Goal: Navigation & Orientation: Find specific page/section

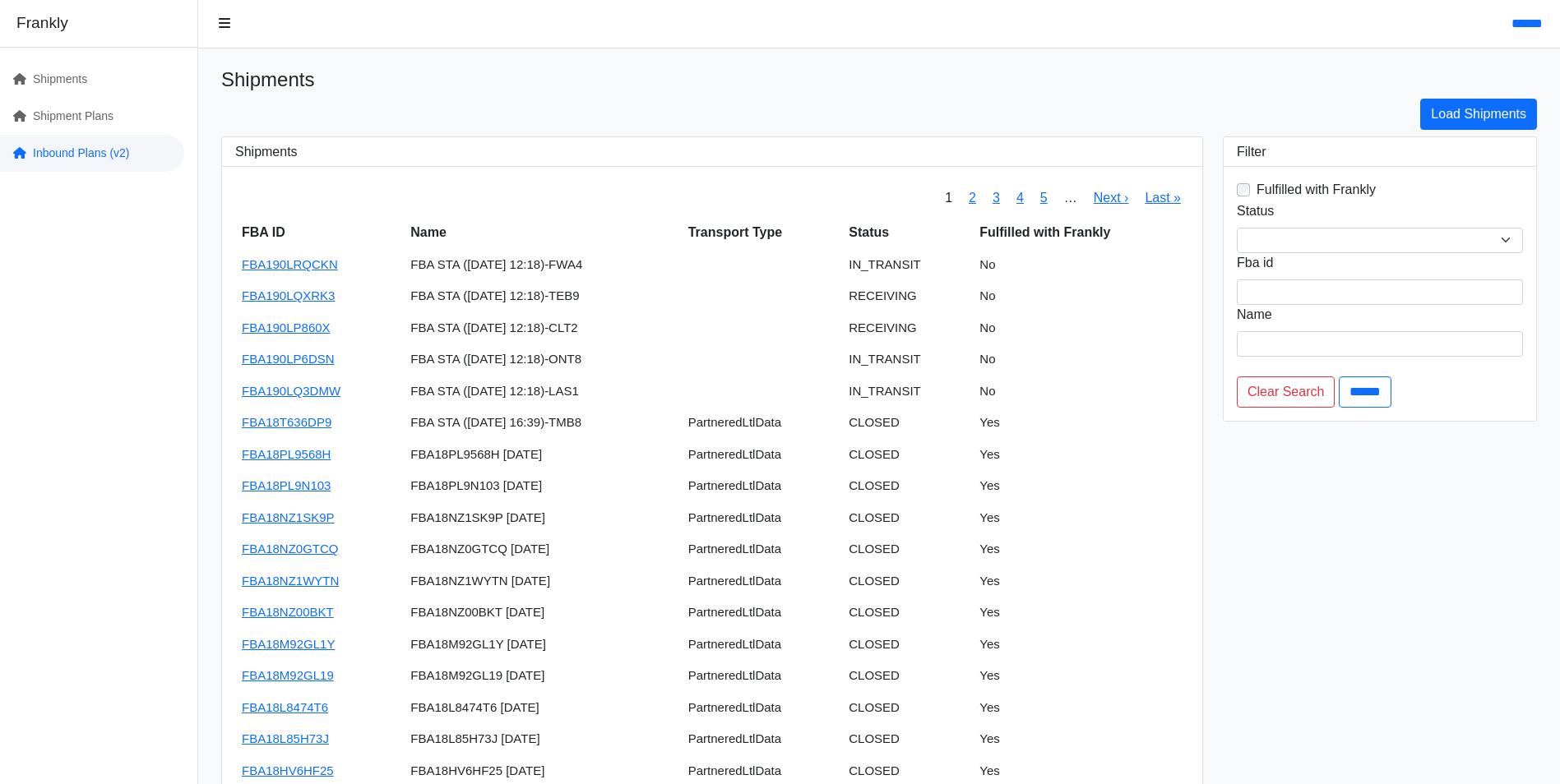
click at [83, 155] on link "Inbound Plans (v2)" at bounding box center [92, 153] width 184 height 37
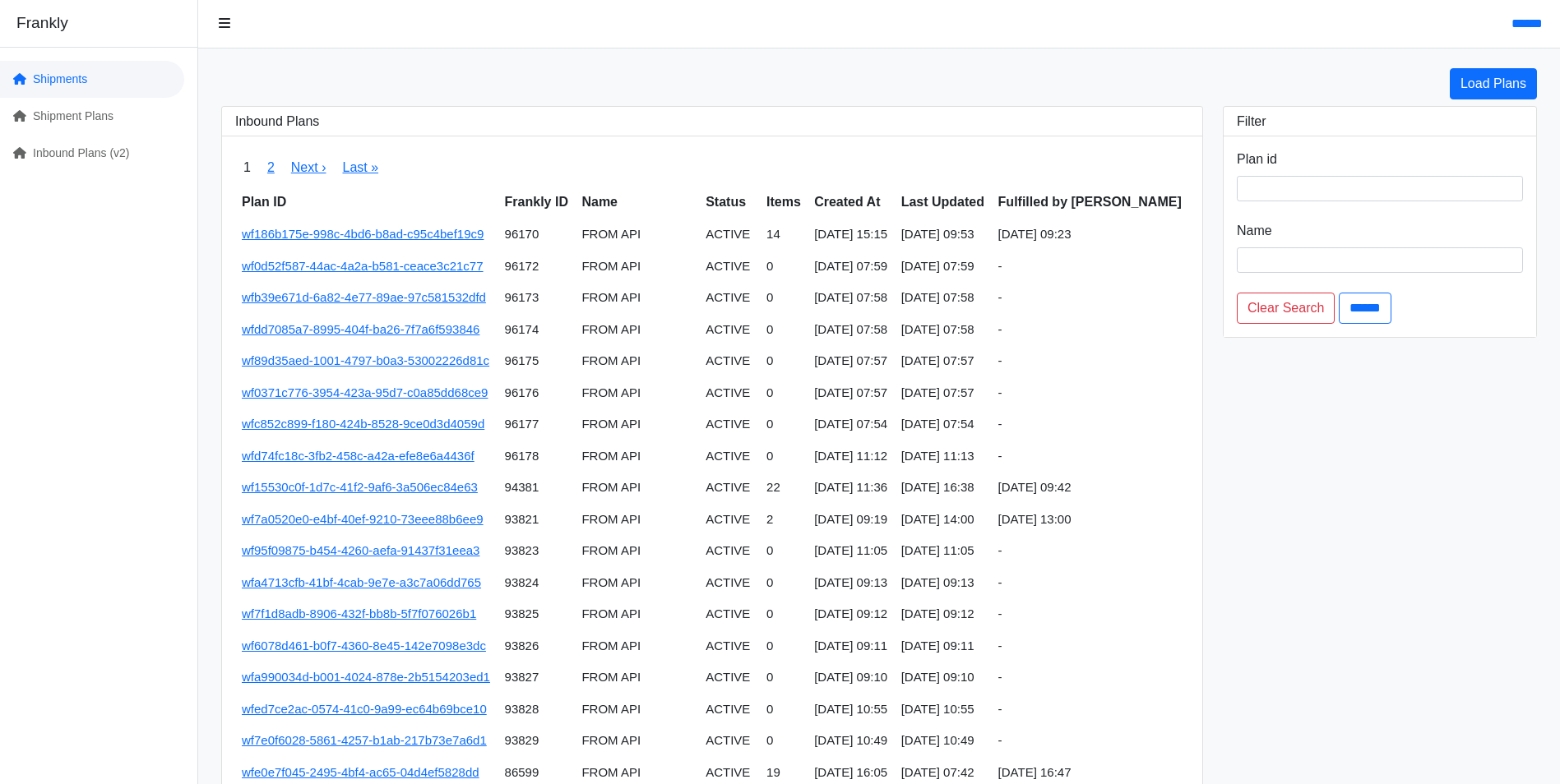
click at [80, 80] on link "Shipments" at bounding box center [92, 79] width 184 height 37
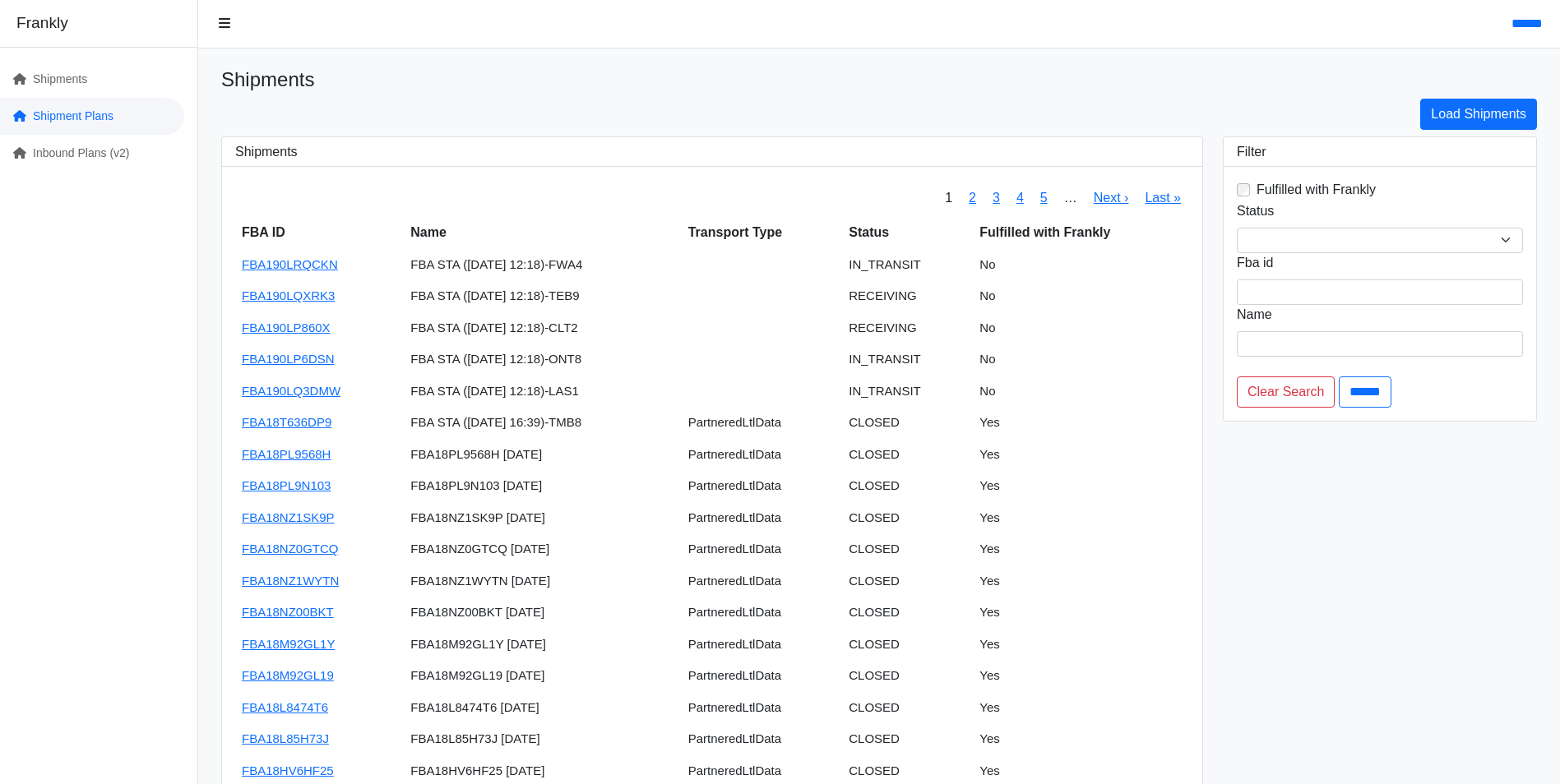
click at [63, 130] on link "Shipment Plans" at bounding box center [92, 116] width 184 height 37
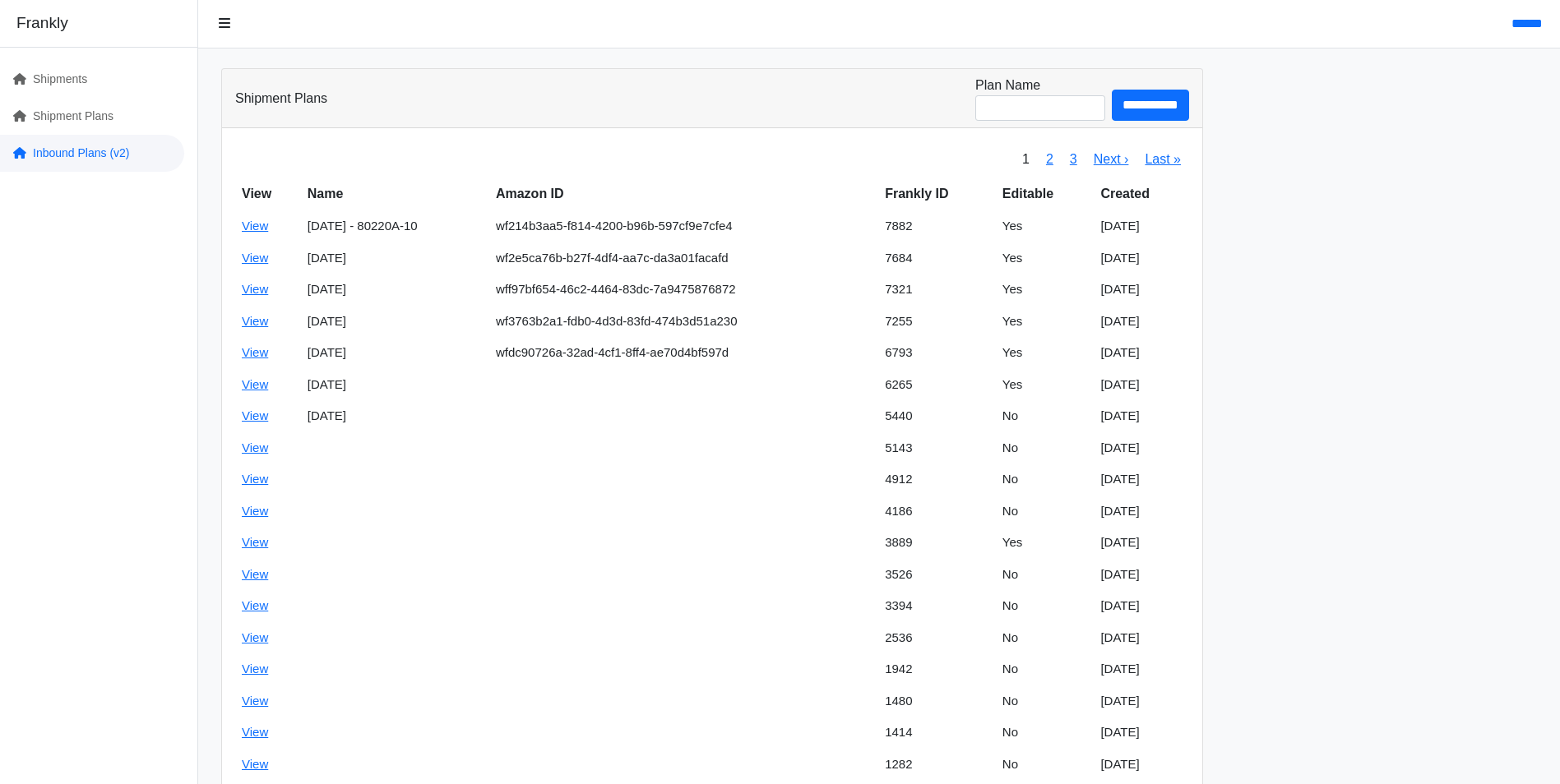
drag, startPoint x: 77, startPoint y: 147, endPoint x: 61, endPoint y: 157, distance: 18.9
click at [61, 157] on link "Inbound Plans (v2)" at bounding box center [92, 153] width 184 height 37
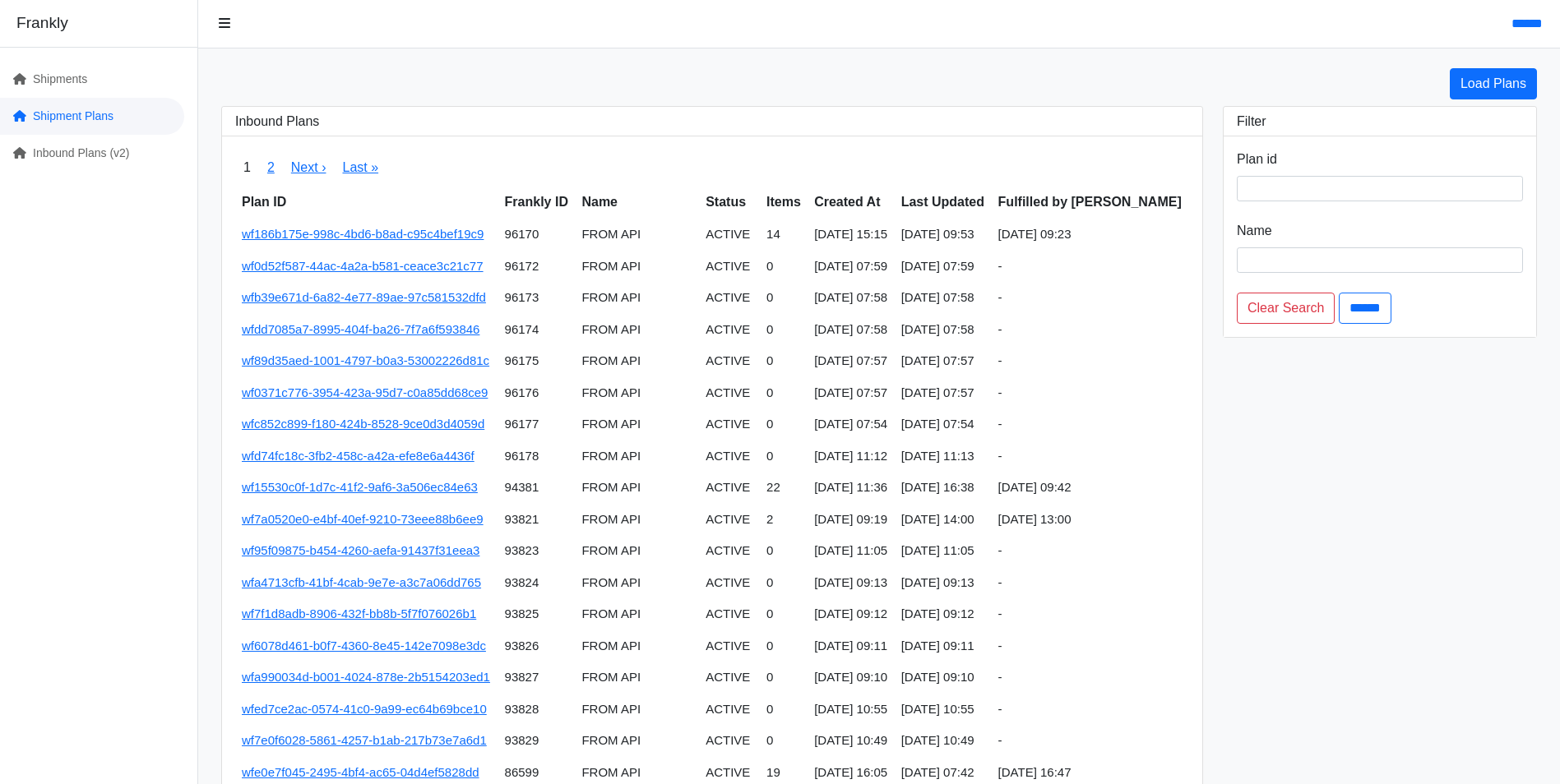
click at [90, 117] on link "Shipment Plans" at bounding box center [92, 116] width 184 height 37
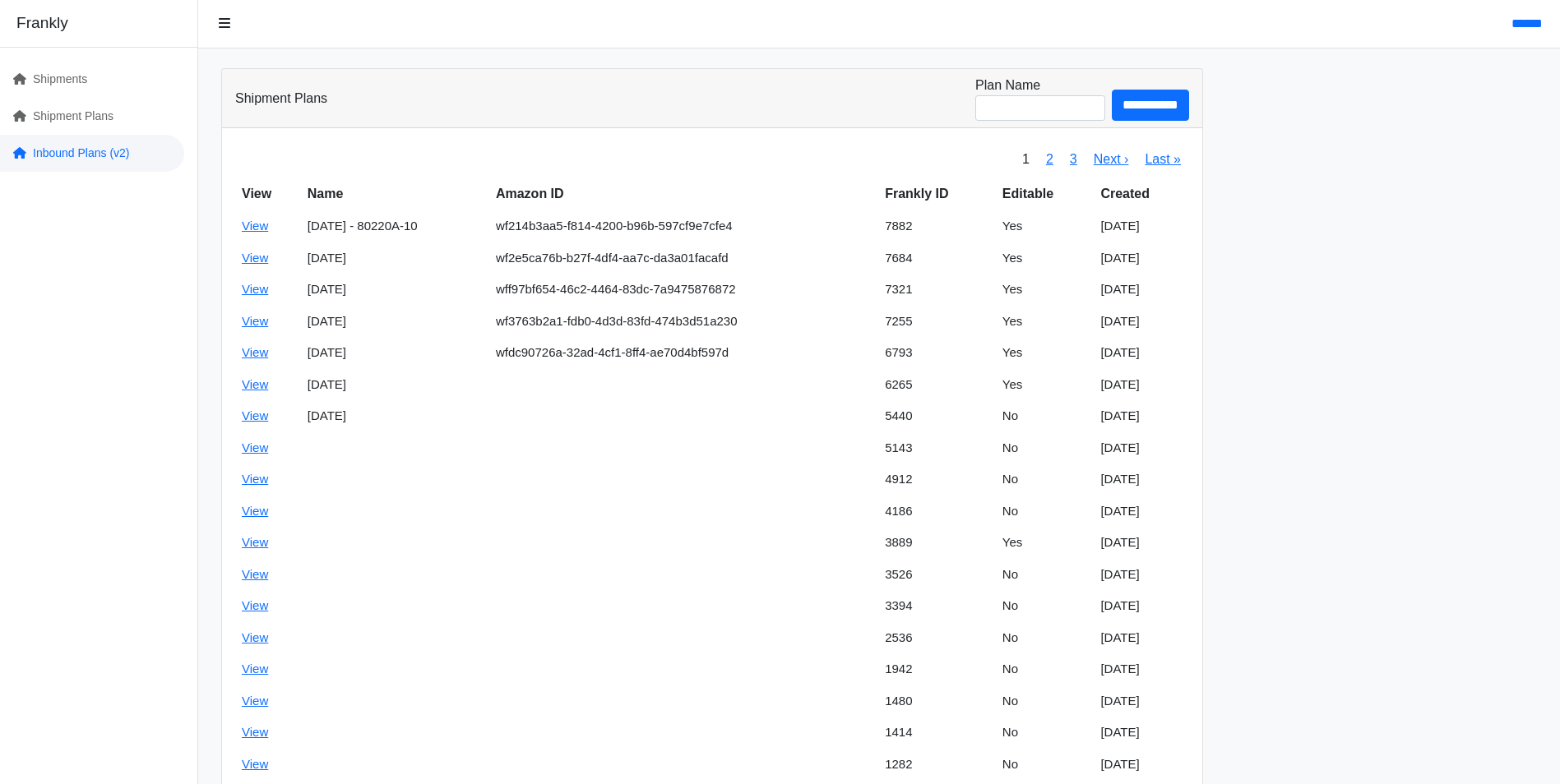
click at [82, 145] on link "Inbound Plans (v2)" at bounding box center [92, 153] width 184 height 37
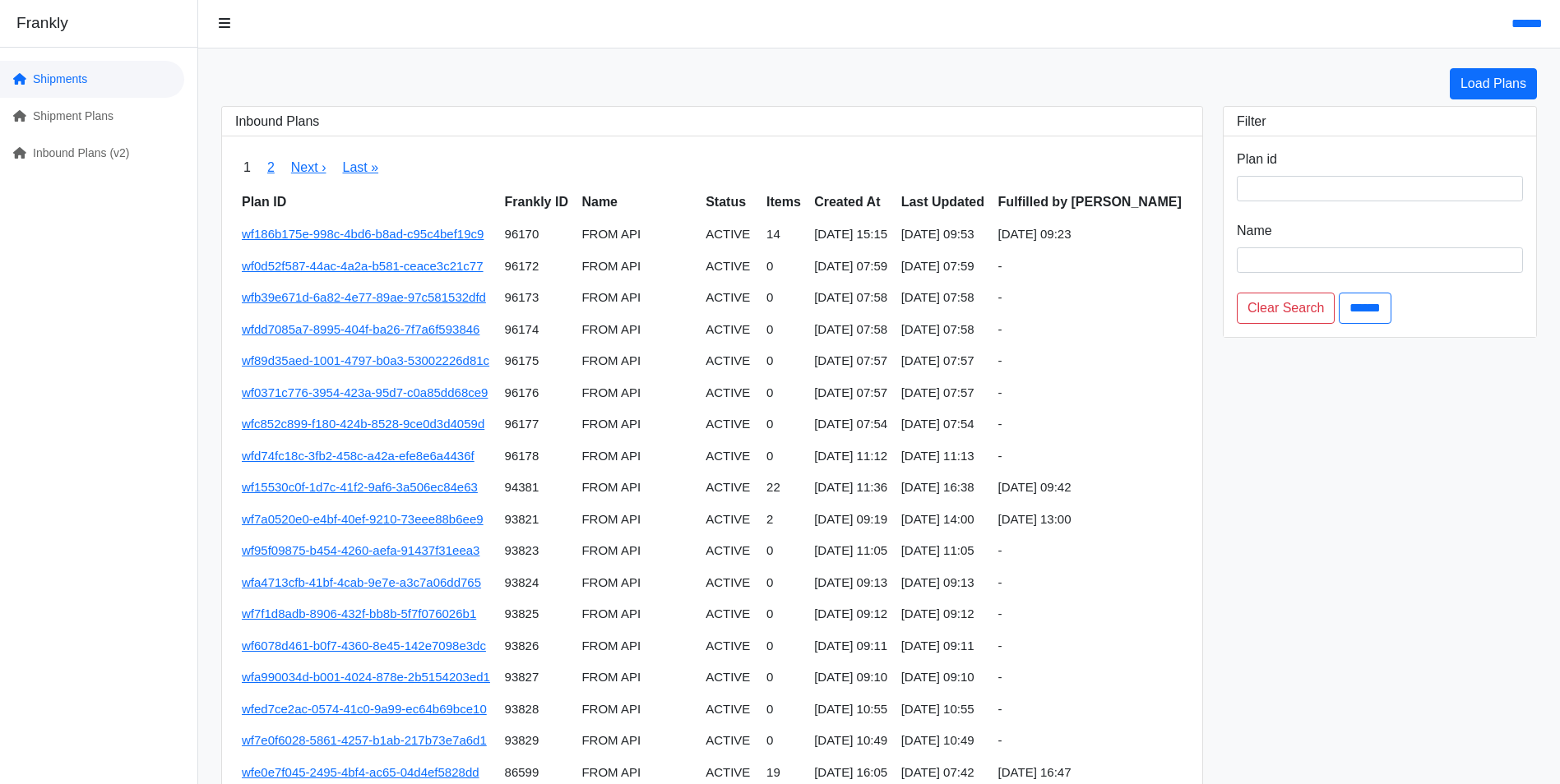
click at [77, 66] on link "Shipments" at bounding box center [92, 79] width 184 height 37
